Goal: Navigation & Orientation: Find specific page/section

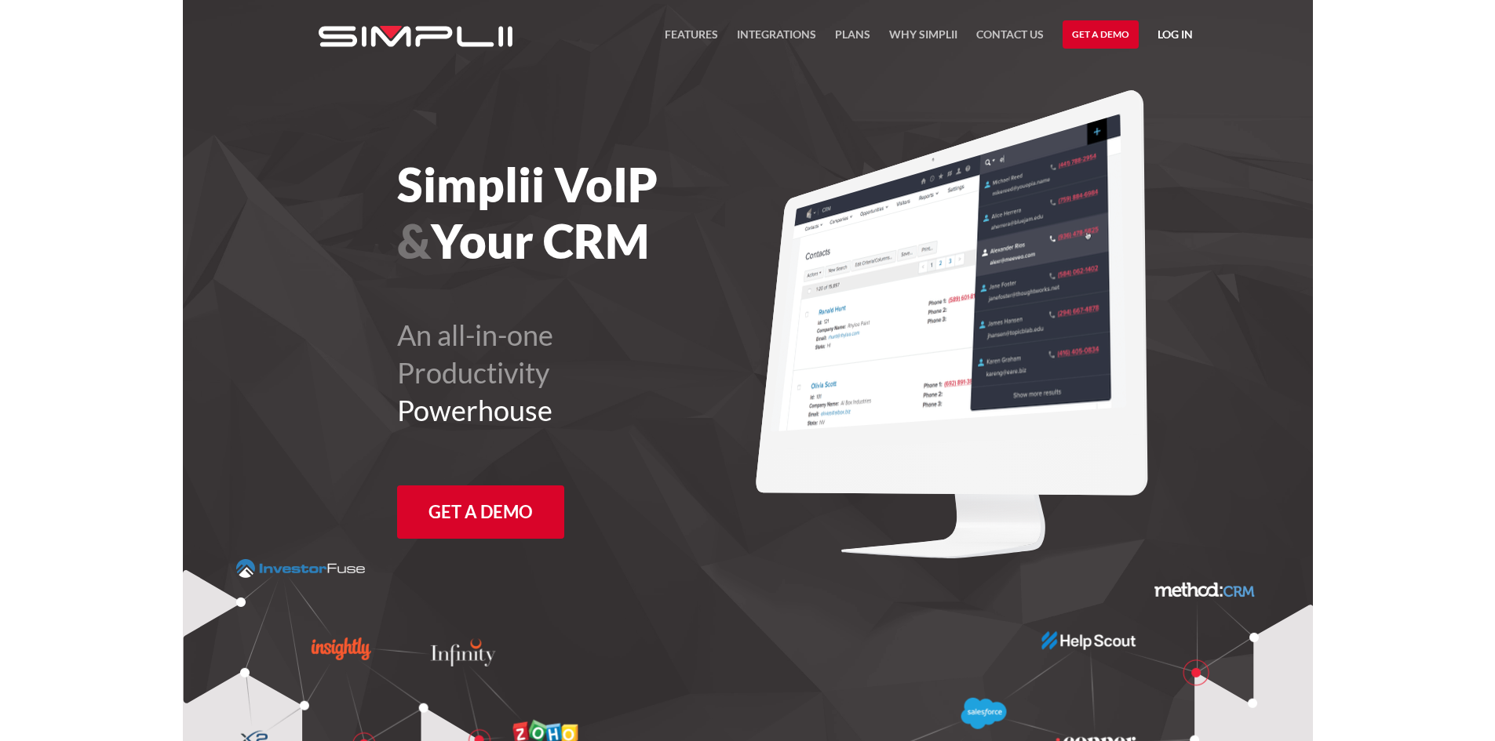
click at [734, 27] on nav "FEATURES Integrations Products Plans Why Simplii Contact US Master Agreement Ge…" at bounding box center [929, 34] width 528 height 69
click at [750, 38] on link "Integrations" at bounding box center [776, 38] width 79 height 27
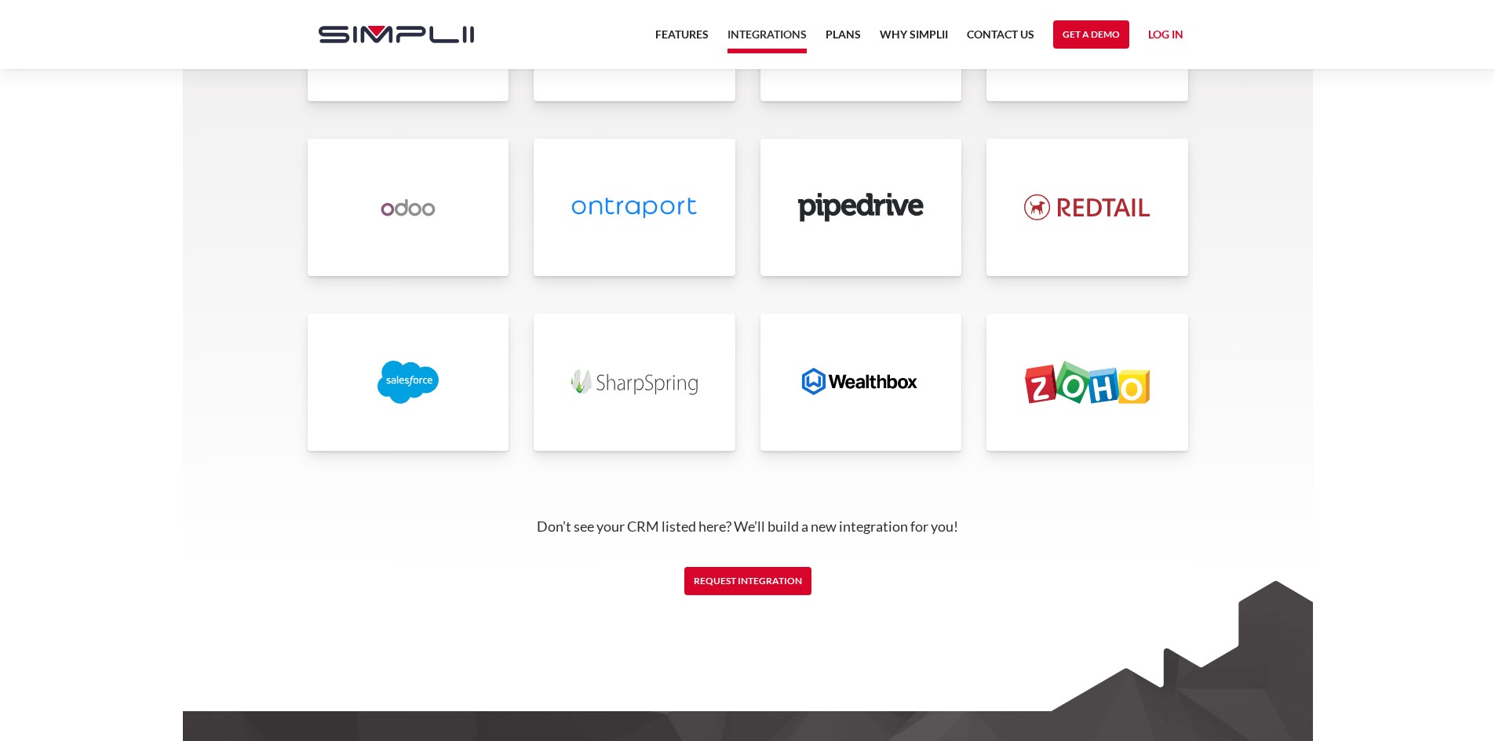
scroll to position [3609, 0]
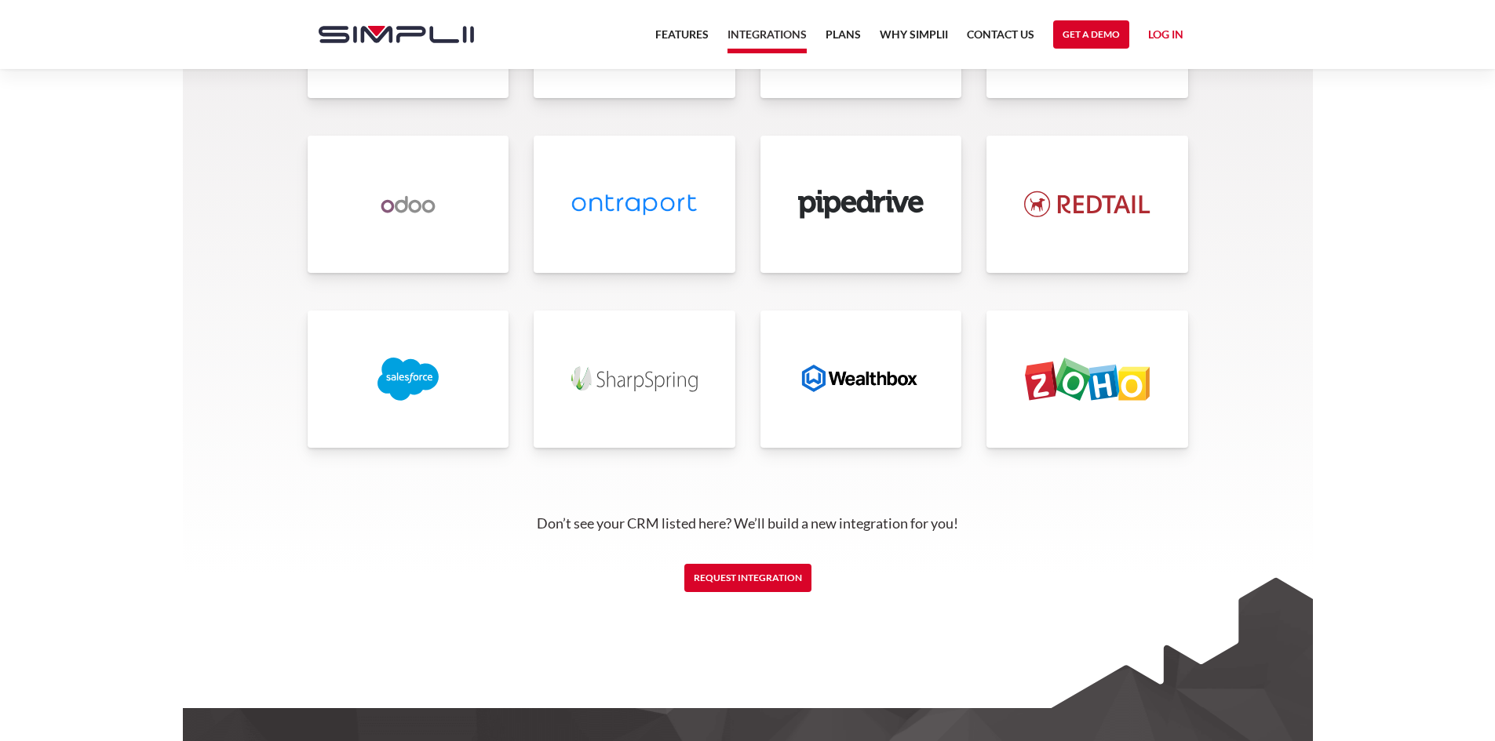
click at [858, 383] on img at bounding box center [861, 379] width 126 height 43
